Goal: Find specific page/section: Find specific page/section

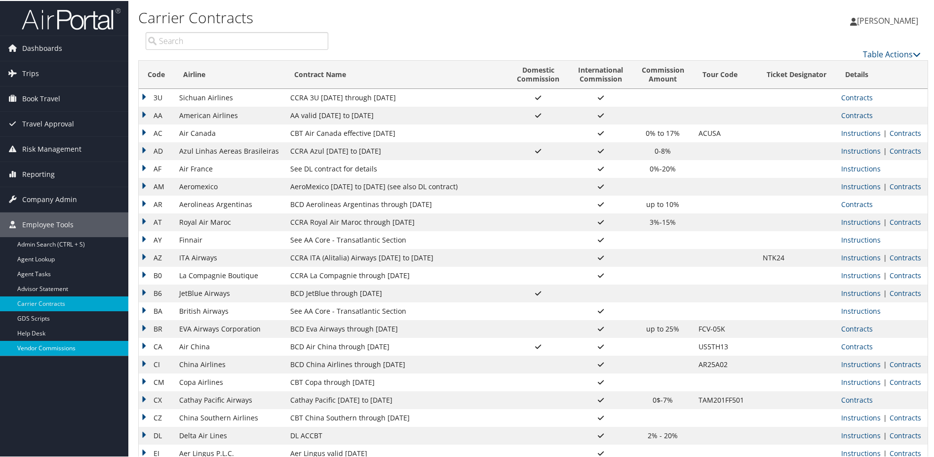
click at [46, 345] on link "Vendor Commissions" at bounding box center [64, 347] width 128 height 15
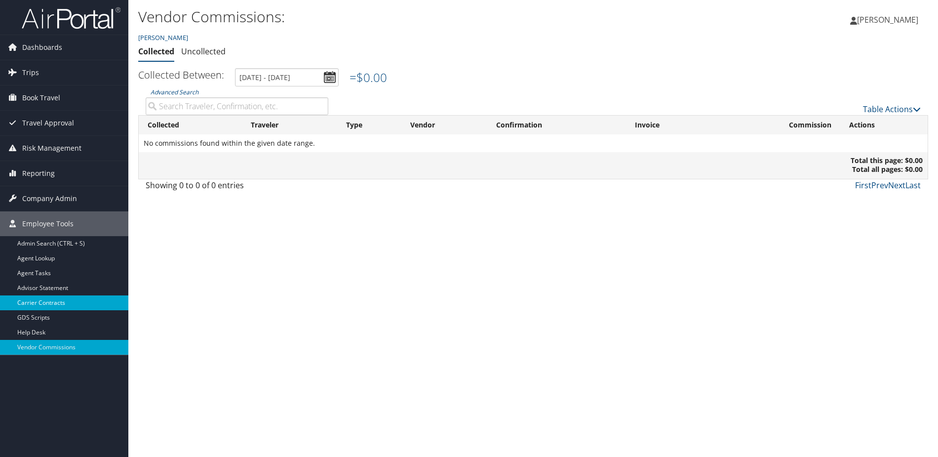
click at [64, 299] on link "Carrier Contracts" at bounding box center [64, 302] width 128 height 15
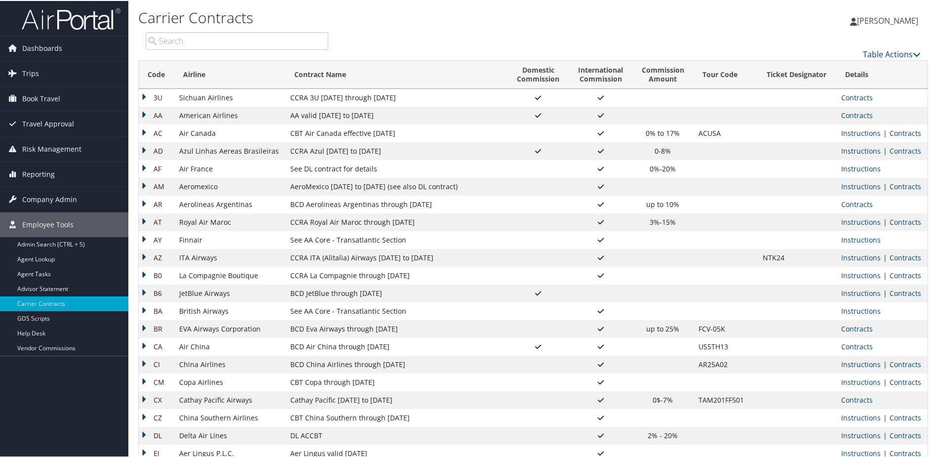
click at [207, 41] on input "search" at bounding box center [237, 40] width 183 height 18
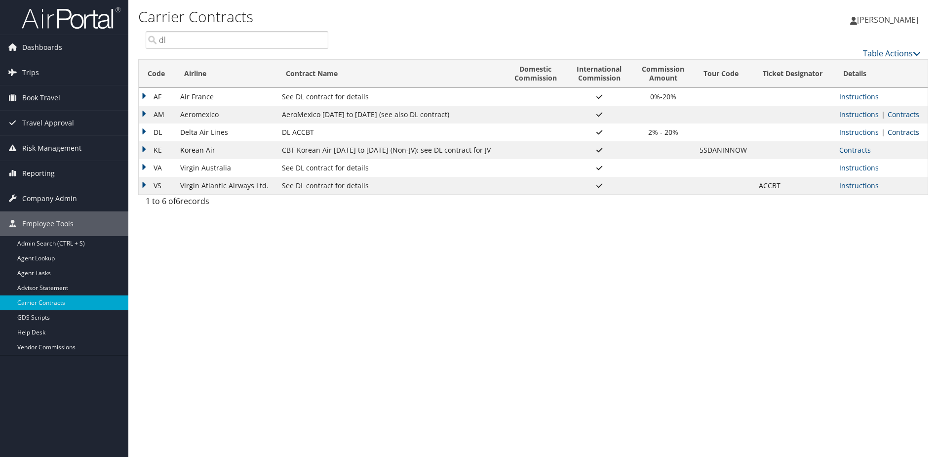
type input "dl"
click at [908, 130] on link "Contracts" at bounding box center [904, 131] width 32 height 9
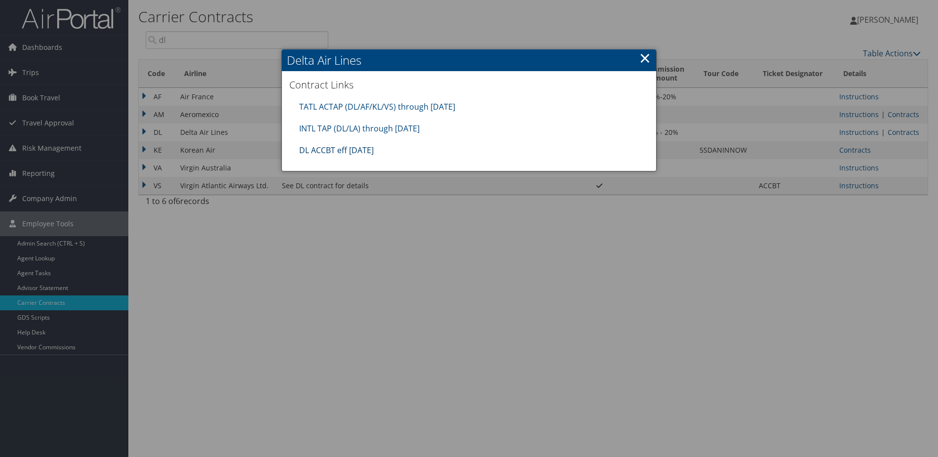
click at [325, 147] on link "DL ACCBT eff [DATE]" at bounding box center [336, 150] width 75 height 11
click at [648, 59] on link "×" at bounding box center [645, 58] width 11 height 20
